Goal: Information Seeking & Learning: Learn about a topic

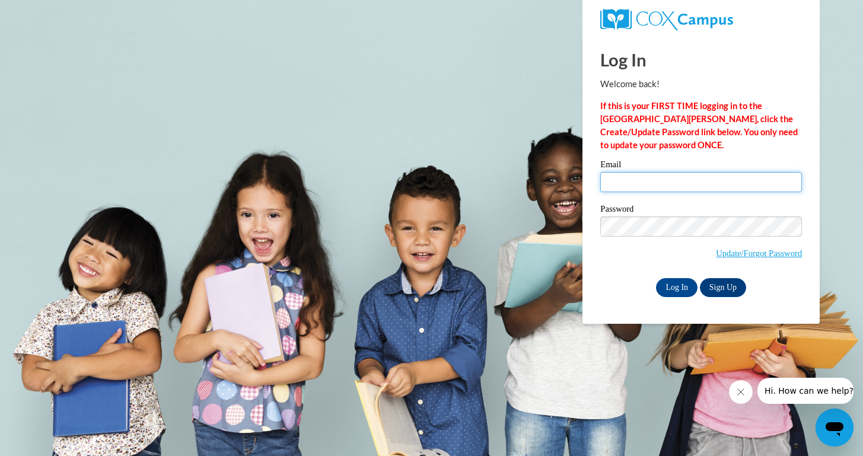
type input "[EMAIL_ADDRESS][DOMAIN_NAME]"
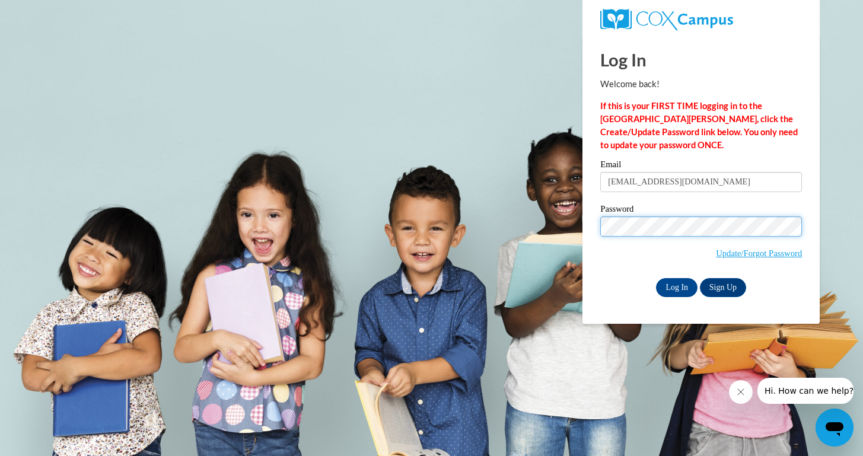
click at [676, 285] on input "Log In" at bounding box center [676, 287] width 41 height 19
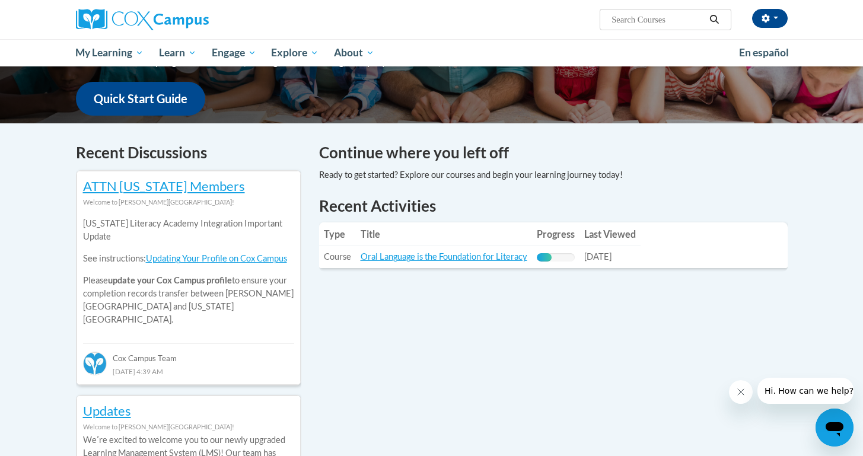
scroll to position [293, 0]
click at [414, 253] on link "Oral Language is the Foundation for Literacy" at bounding box center [443, 256] width 167 height 10
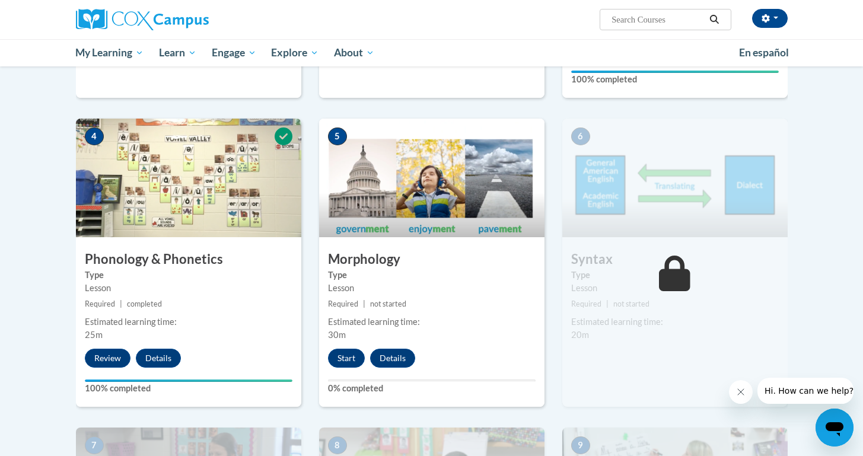
scroll to position [546, 0]
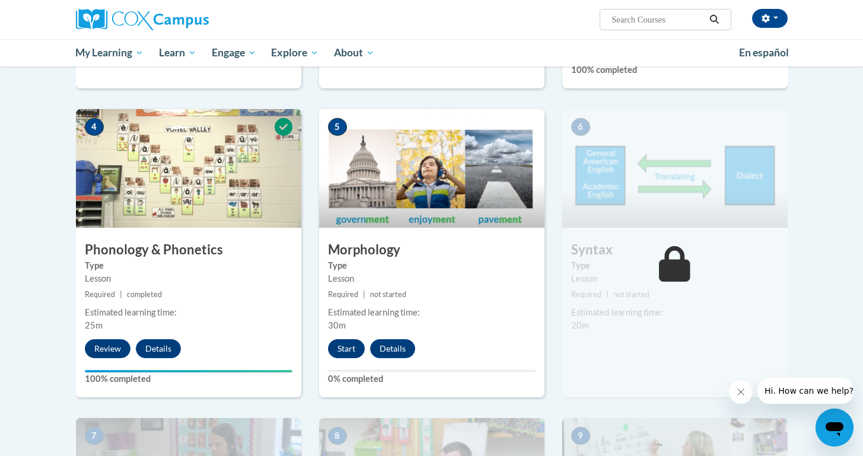
click at [339, 351] on button "Start" at bounding box center [346, 348] width 37 height 19
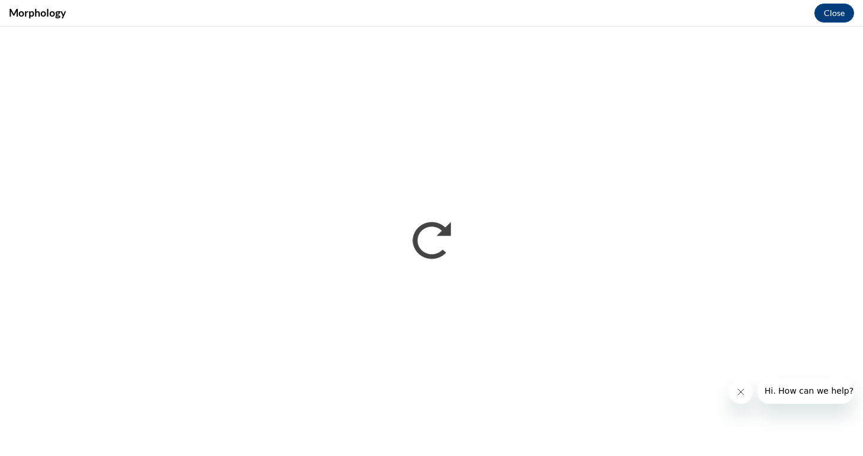
scroll to position [0, 0]
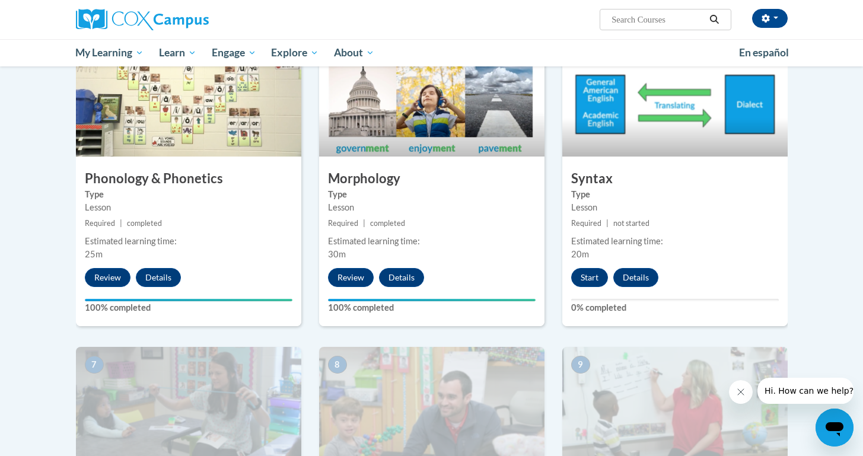
scroll to position [602, 0]
